Goal: Task Accomplishment & Management: Manage account settings

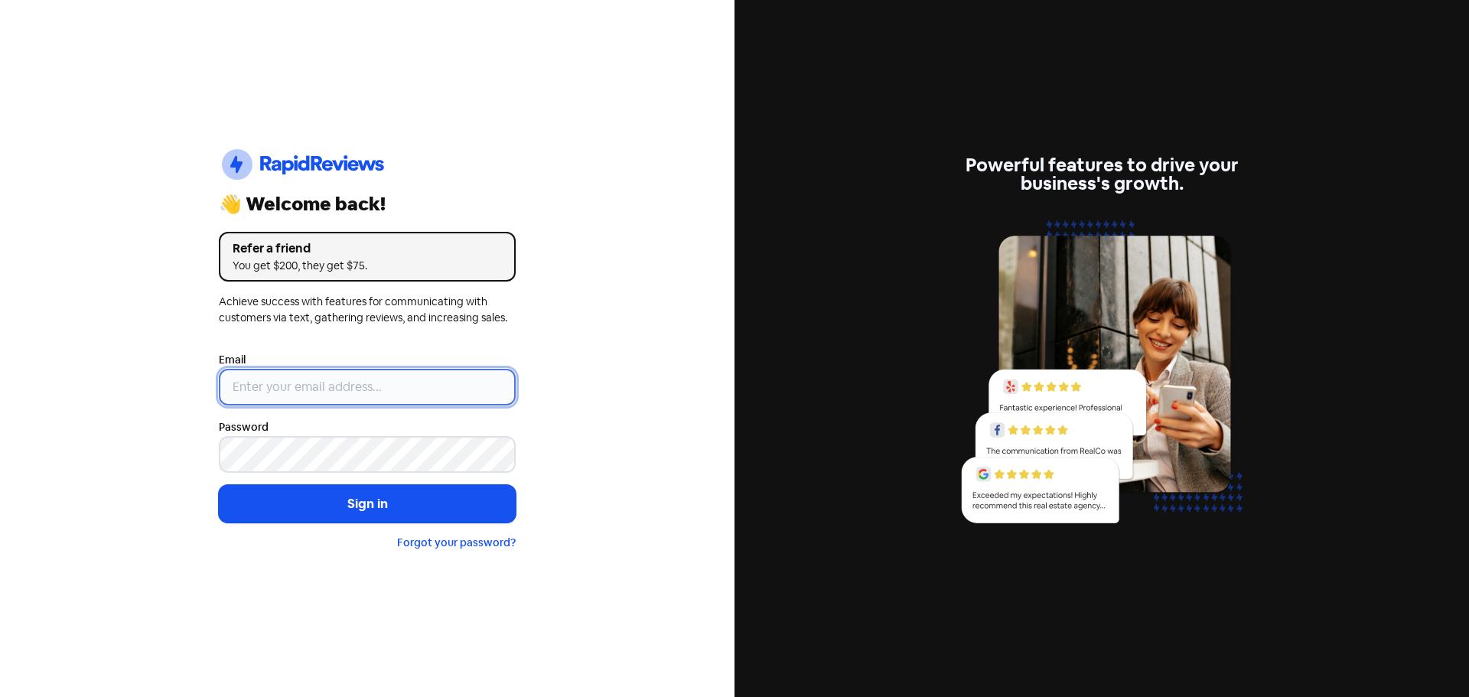
type input "[EMAIL_ADDRESS][DOMAIN_NAME]"
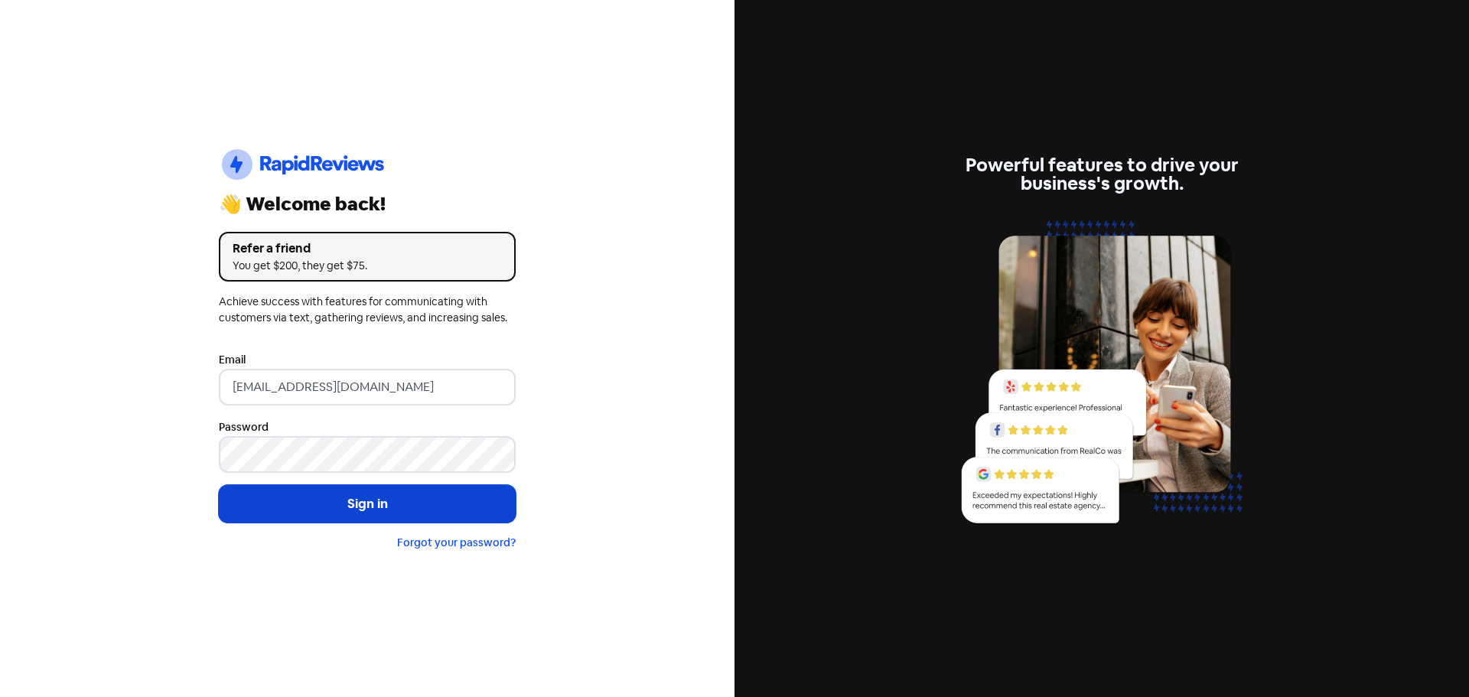
click at [340, 496] on button "Sign in" at bounding box center [367, 504] width 297 height 38
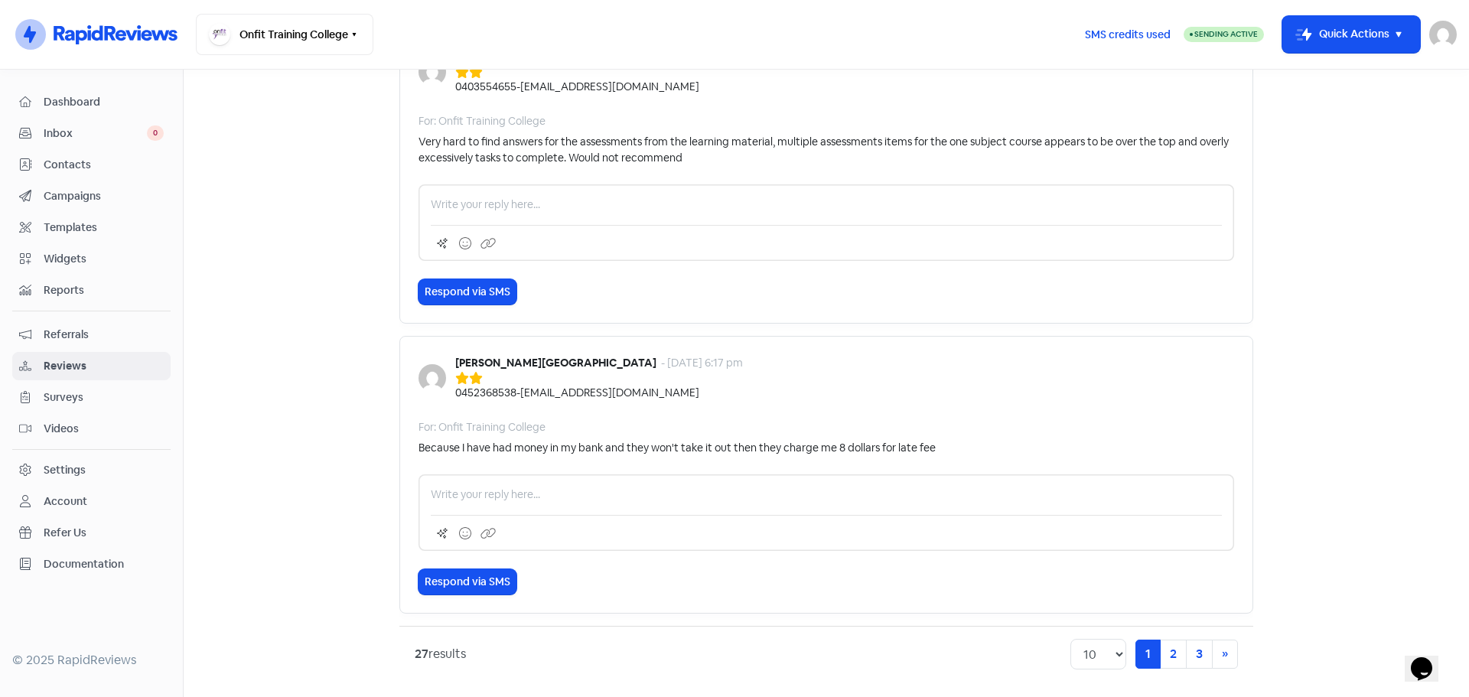
scroll to position [2847, 0]
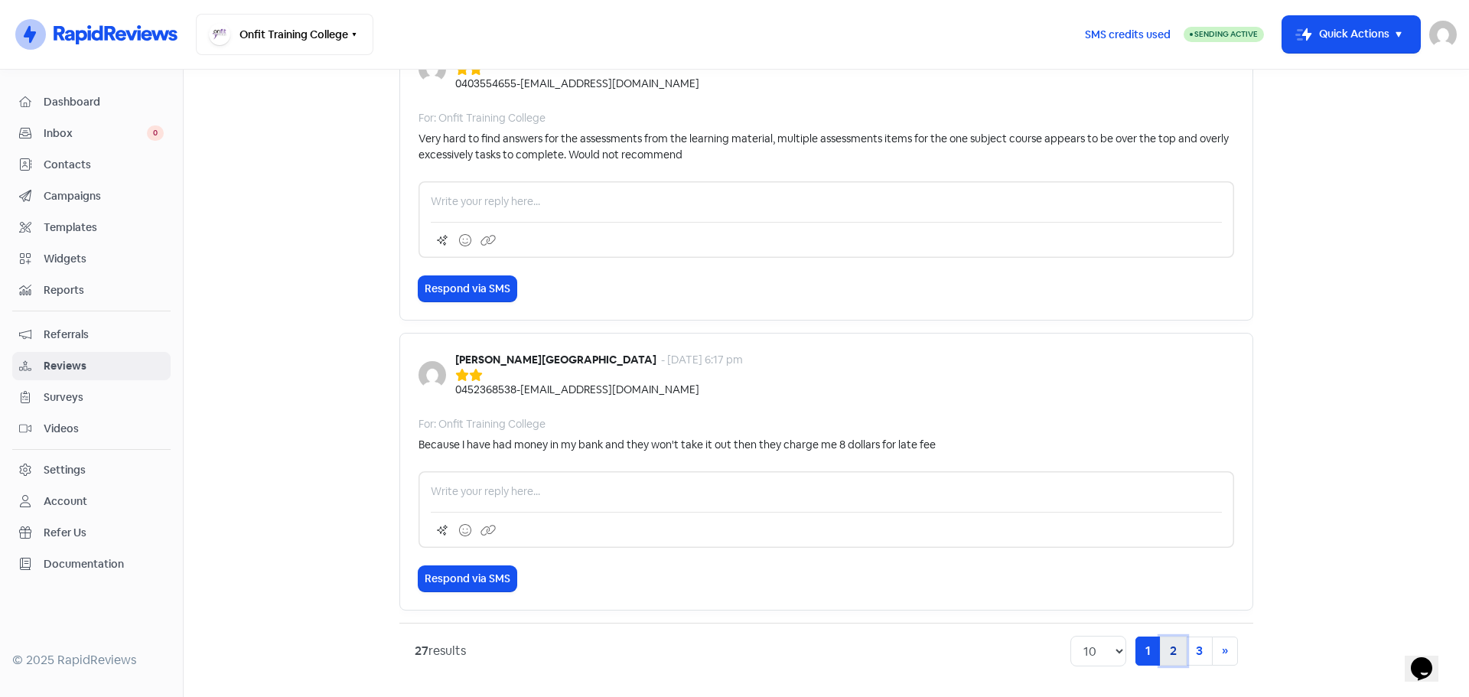
click at [1173, 654] on link "2" at bounding box center [1173, 651] width 27 height 29
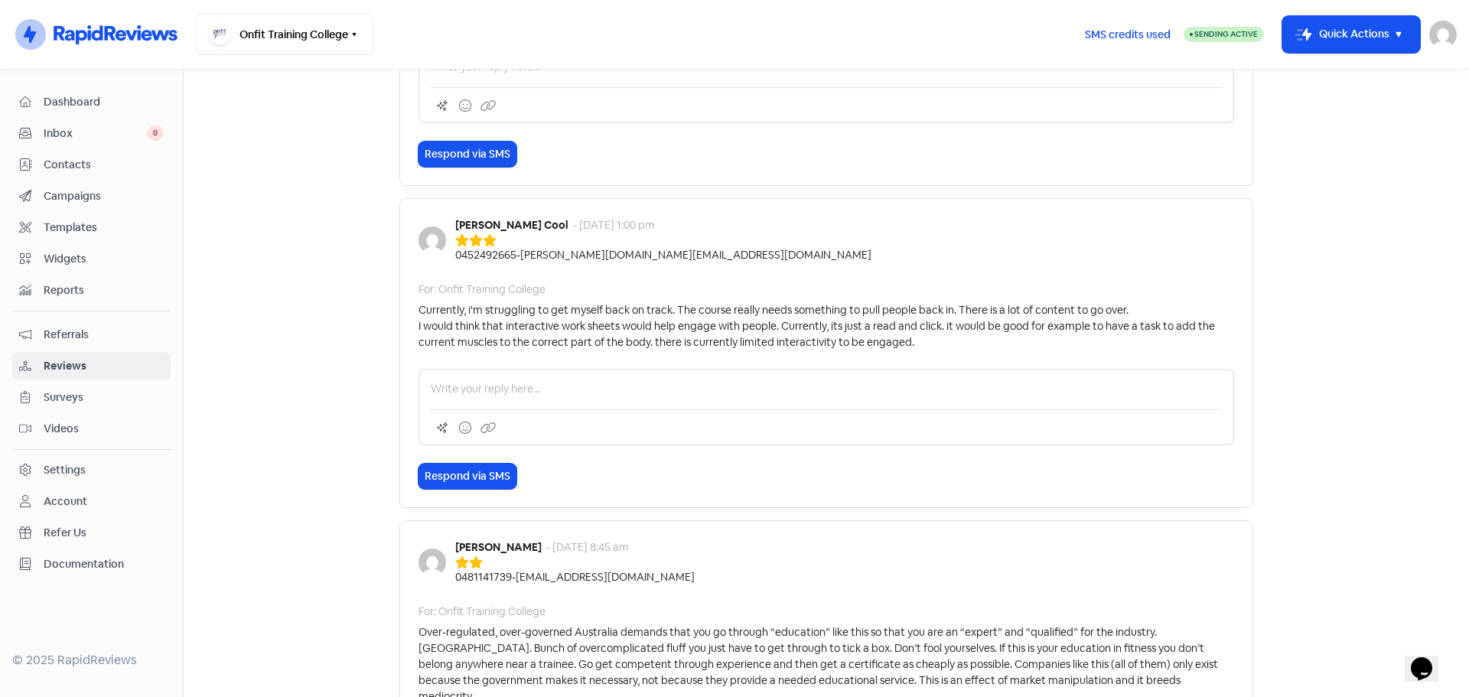
scroll to position [2134, 0]
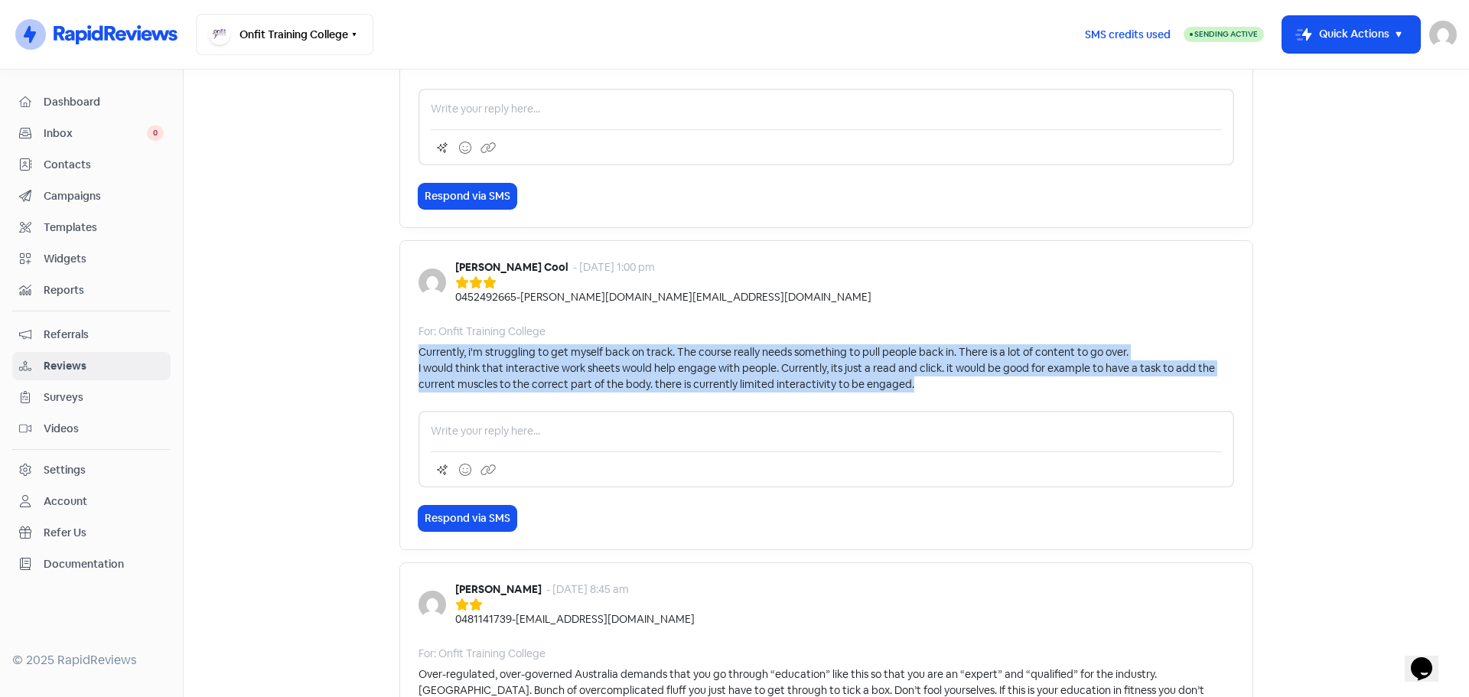
drag, startPoint x: 415, startPoint y: 354, endPoint x: 982, endPoint y: 393, distance: 568.2
click at [982, 393] on div "[PERSON_NAME] Cool - [DATE] 1:00 pm 0452492665 - [DOMAIN_NAME][EMAIL_ADDRESS][D…" at bounding box center [826, 395] width 854 height 310
